Goal: Information Seeking & Learning: Learn about a topic

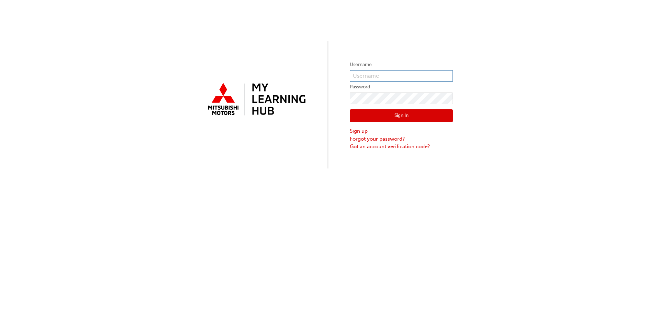
type input "0005688309"
click at [401, 118] on button "Sign In" at bounding box center [401, 115] width 103 height 13
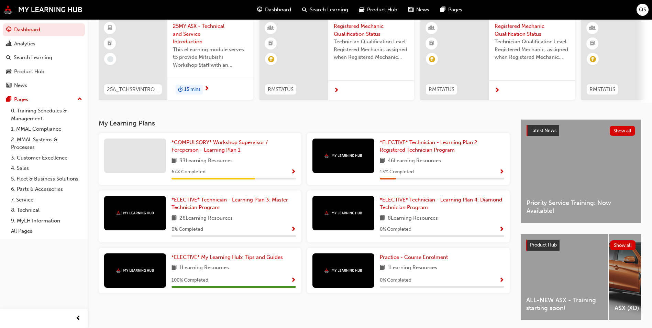
scroll to position [83, 0]
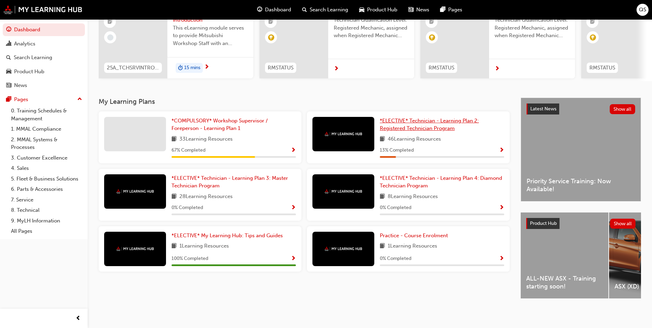
click at [399, 123] on span "*ELECTIVE* Technician - Learning Plan 2: Registered Technician Program" at bounding box center [429, 124] width 99 height 14
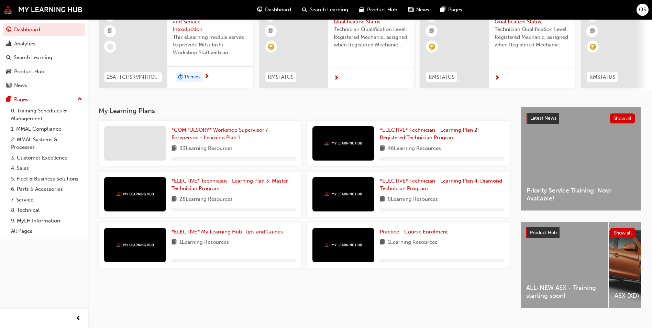
scroll to position [83, 0]
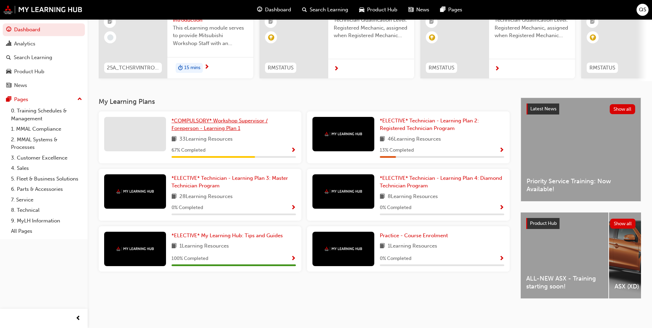
click at [252, 117] on span "*COMPULSORY* Workshop Supervisor / Foreperson - Learning Plan 1" at bounding box center [219, 124] width 96 height 14
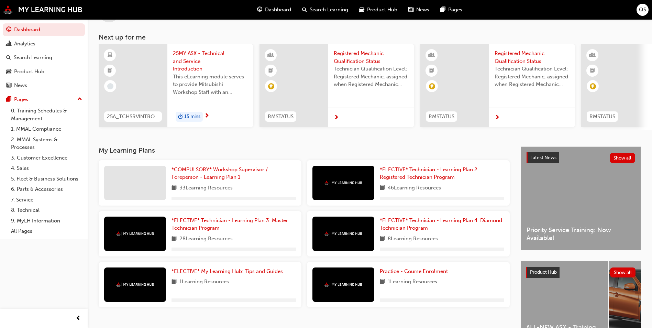
scroll to position [83, 0]
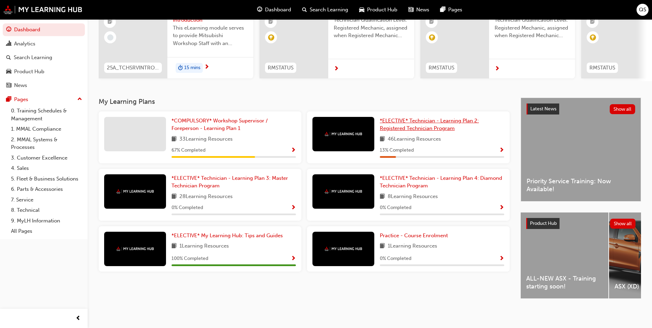
click at [397, 121] on link "*ELECTIVE* Technician - Learning Plan 2: Registered Technician Program" at bounding box center [442, 124] width 124 height 15
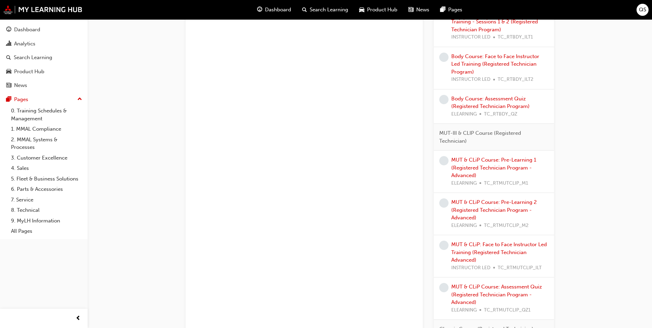
scroll to position [481, 0]
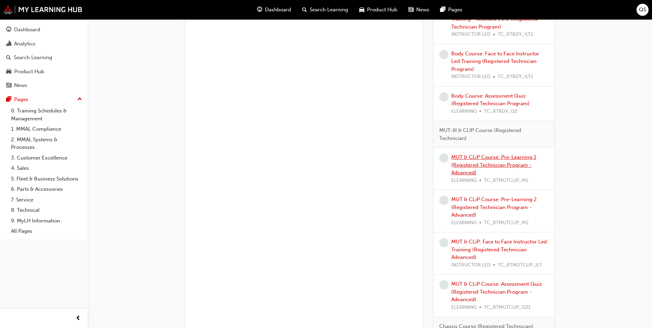
click at [509, 164] on link "MUT & CLiP Course: Pre-Learning 1 (Registered Technician Program - Advanced)" at bounding box center [493, 165] width 85 height 22
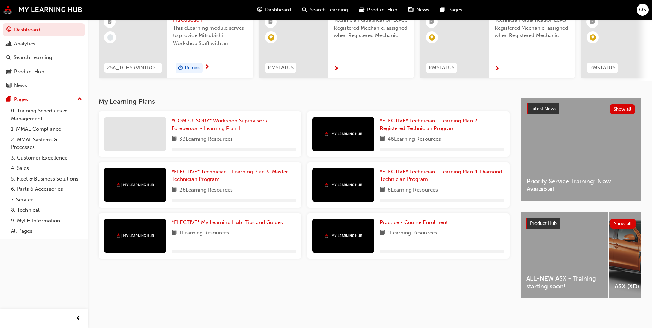
scroll to position [83, 0]
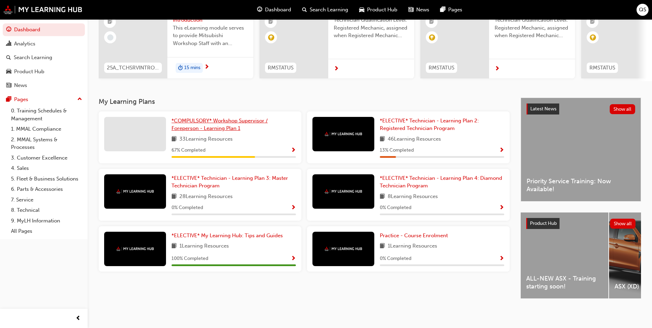
click at [240, 117] on span "*COMPULSORY* Workshop Supervisor / Foreperson - Learning Plan 1" at bounding box center [219, 124] width 96 height 14
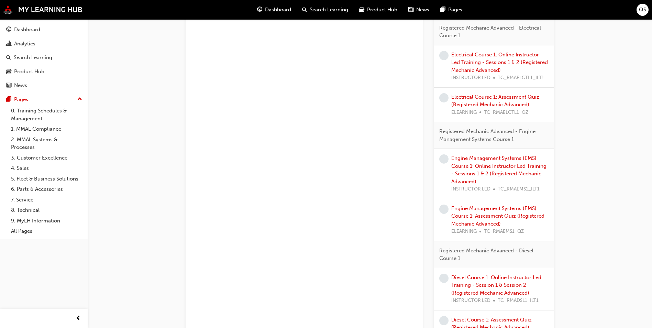
scroll to position [563, 0]
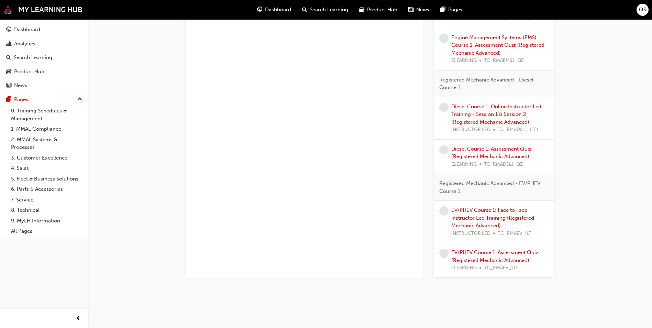
click at [490, 214] on div "EV/PHEV Course 1: Face to Face Instructor Led Training (Registered Mechanic Adv…" at bounding box center [499, 221] width 97 height 31
click at [489, 211] on link "EV/PHEV Course 1: Face to Face Instructor Led Training (Registered Mechanic Adv…" at bounding box center [492, 218] width 83 height 22
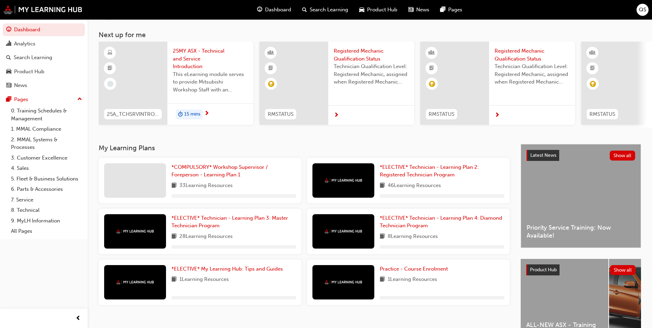
scroll to position [83, 0]
